Goal: Task Accomplishment & Management: Use online tool/utility

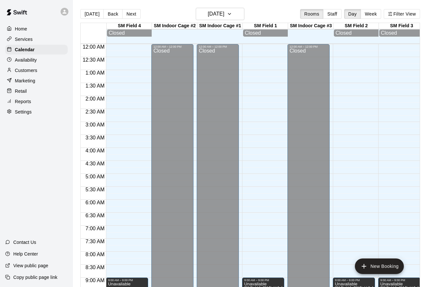
scroll to position [338, 360]
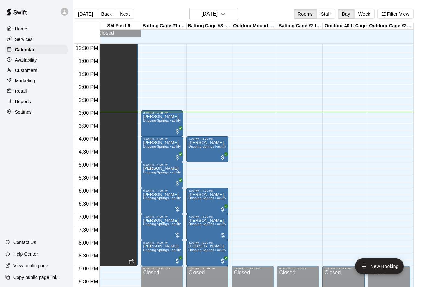
scroll to position [336, 368]
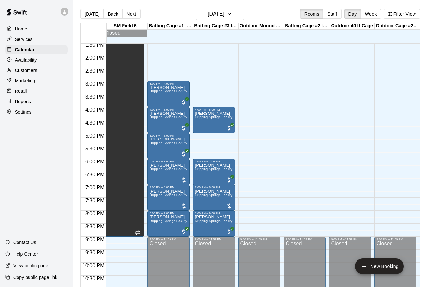
scroll to position [0, 6]
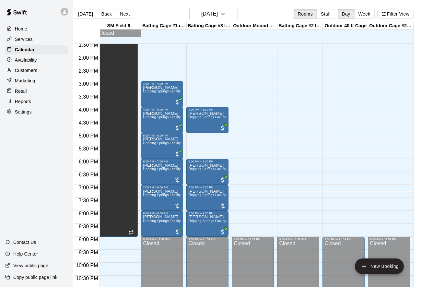
click at [207, 137] on div "12:00 AM – 9:00 AM Closed 4:00 PM – 5:00 PM Lindsay Dyer Dripping Springs Facil…" at bounding box center [208, 3] width 42 height 623
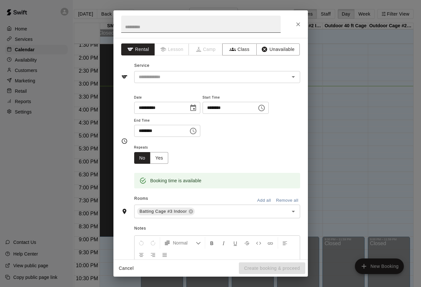
click at [189, 29] on input "text" at bounding box center [201, 24] width 160 height 17
type input "****"
click at [300, 22] on icon "Close" at bounding box center [298, 24] width 6 height 6
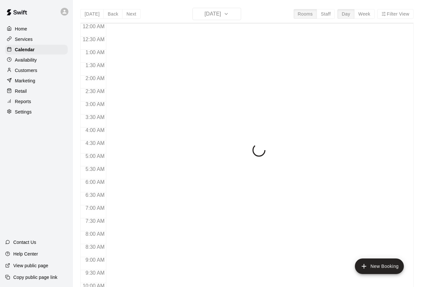
scroll to position [352, 0]
